Goal: Find specific page/section: Find specific page/section

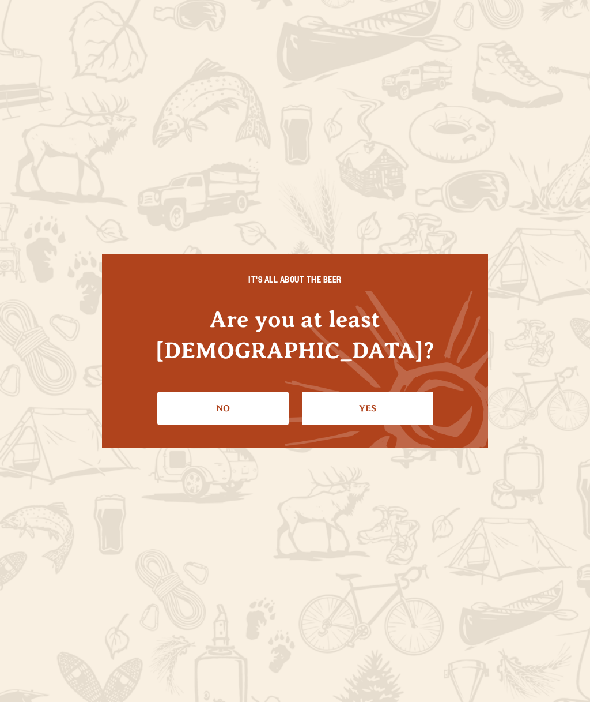
click at [342, 397] on link "Yes" at bounding box center [367, 407] width 131 height 33
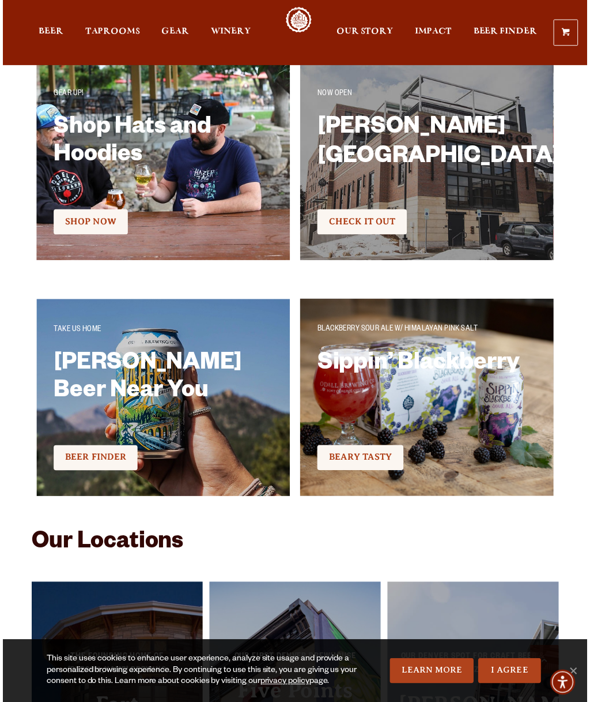
scroll to position [1639, 0]
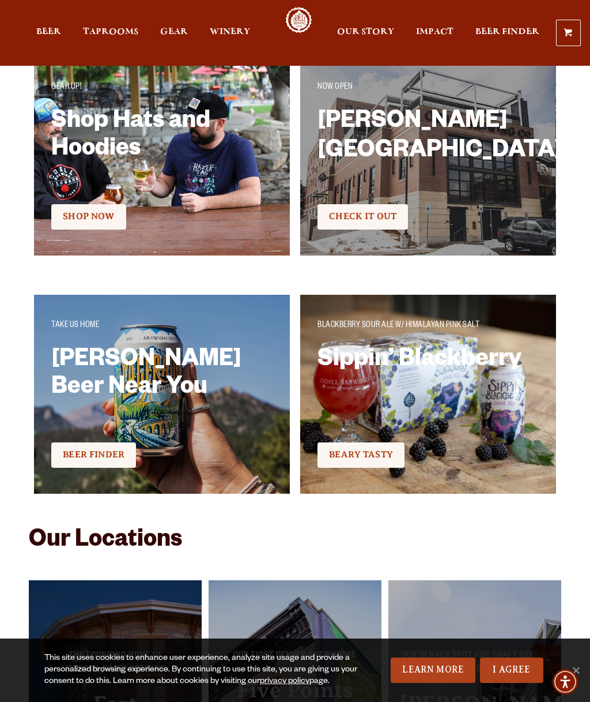
click at [352, 227] on link "Check It Out" at bounding box center [363, 216] width 91 height 25
click at [356, 227] on link "Check It Out" at bounding box center [363, 216] width 91 height 25
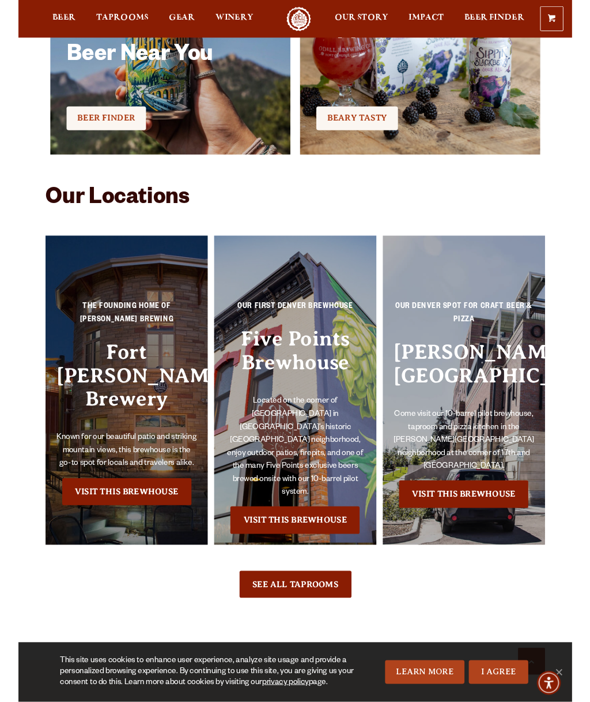
scroll to position [2014, 0]
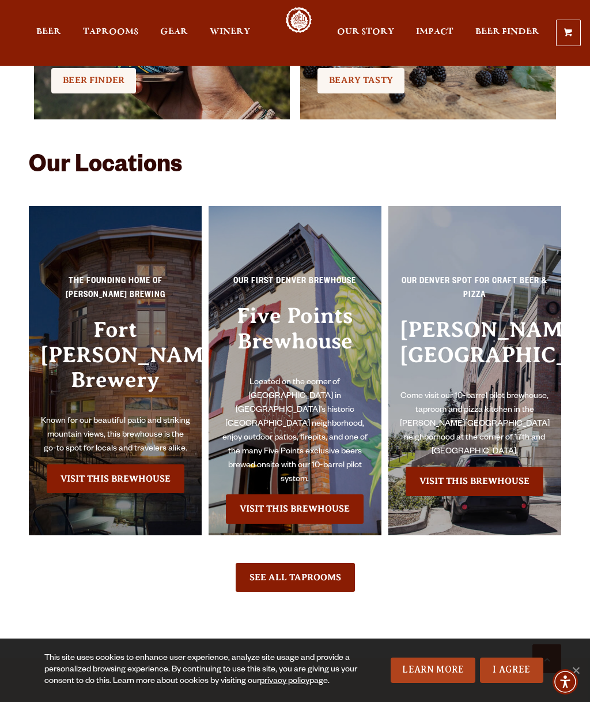
click at [84, 464] on link "Visit this Brewhouse" at bounding box center [116, 478] width 138 height 29
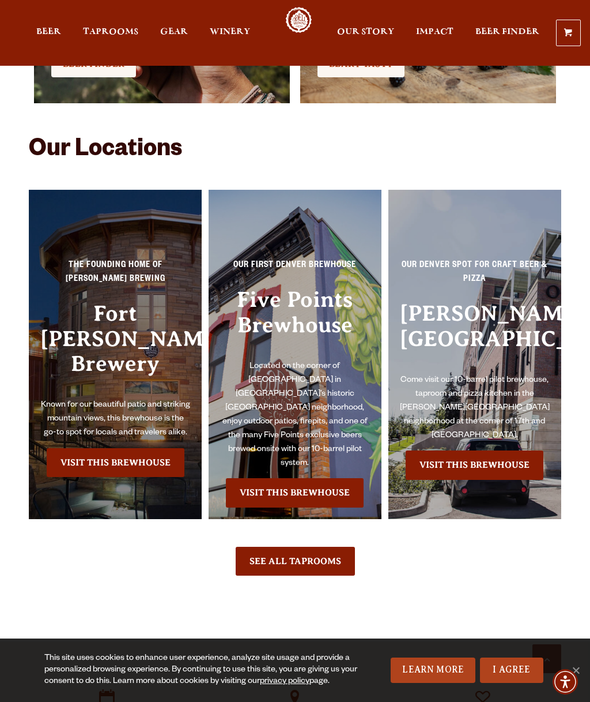
click at [53, 448] on link "Visit this Brewhouse" at bounding box center [116, 462] width 138 height 29
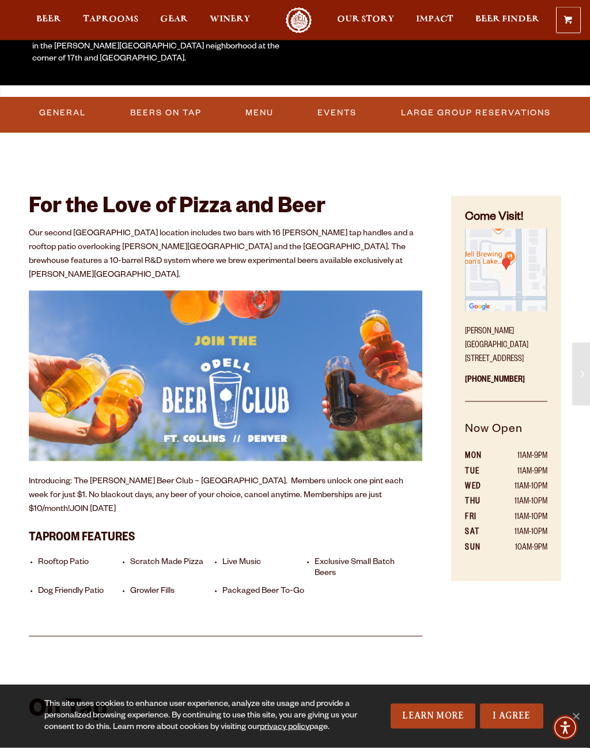
scroll to position [247, 0]
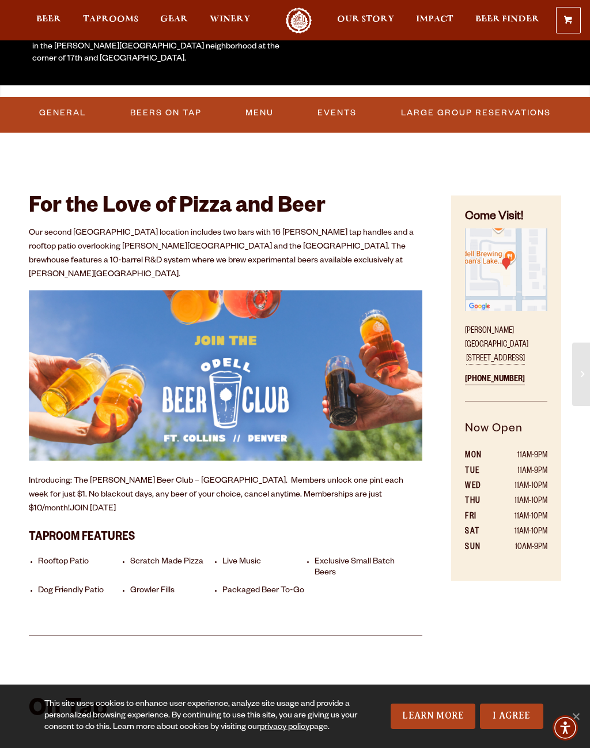
click at [18, 548] on div "For the Love of Pizza and Beer Our second Denver location includes two bars wit…" at bounding box center [225, 399] width 451 height 473
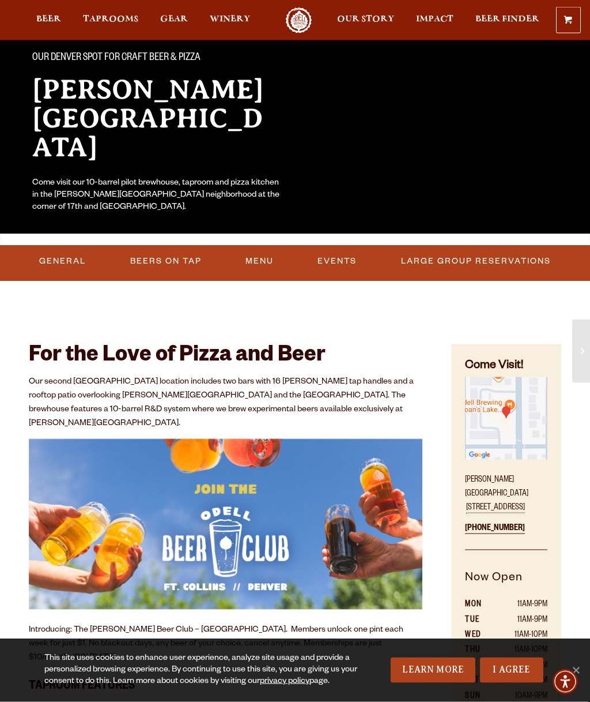
scroll to position [0, 0]
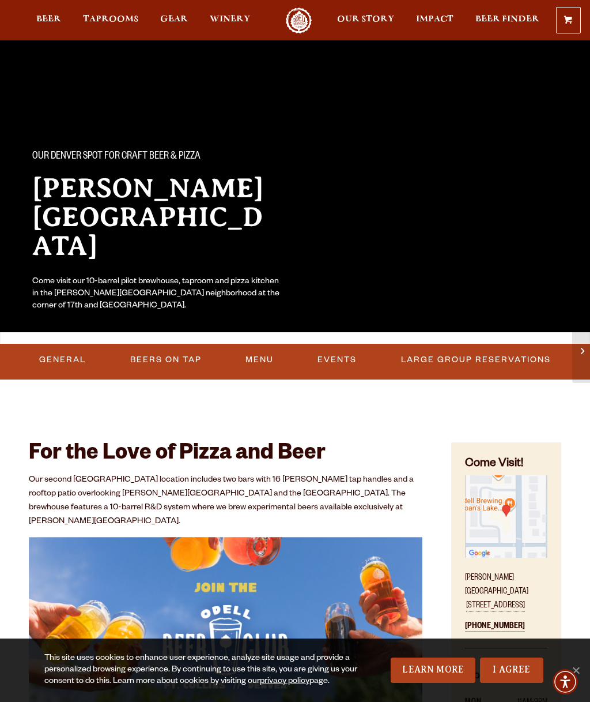
click at [45, 348] on link "General" at bounding box center [63, 359] width 56 height 27
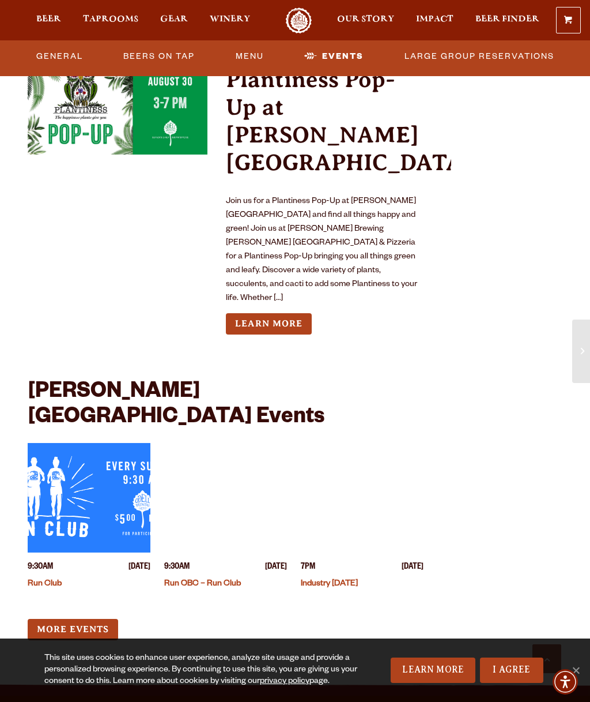
scroll to position [2859, 0]
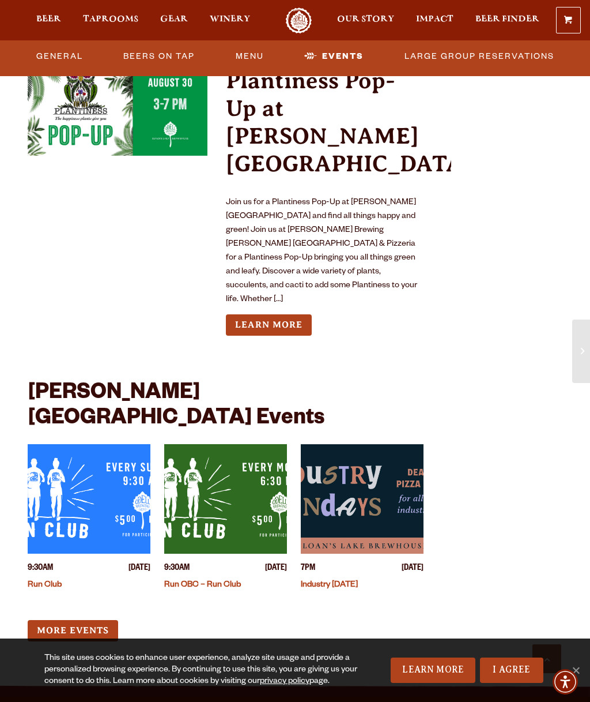
click at [331, 581] on link "Industry Monday" at bounding box center [329, 585] width 57 height 9
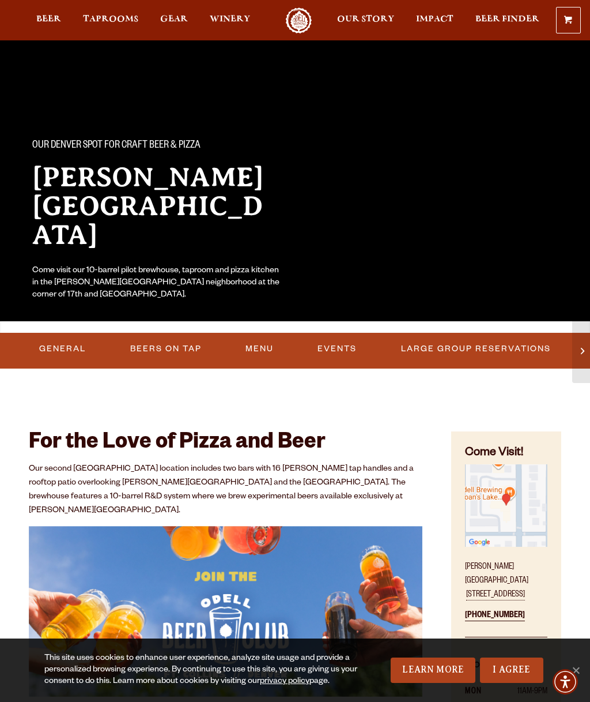
scroll to position [0, 0]
